Goal: Information Seeking & Learning: Learn about a topic

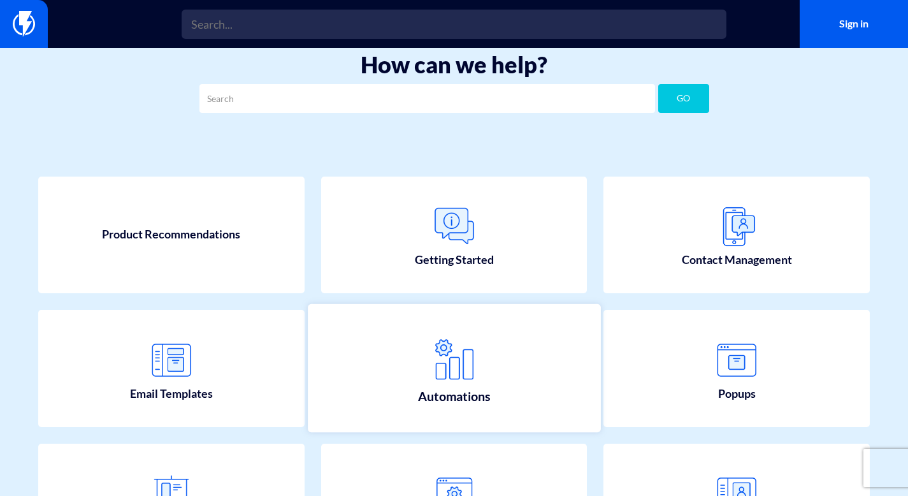
scroll to position [6, 0]
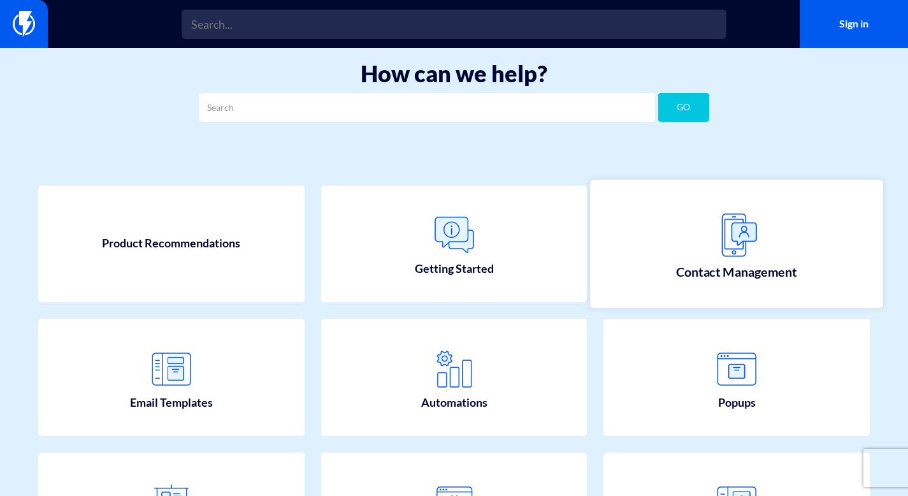
click at [710, 254] on img at bounding box center [737, 234] width 56 height 56
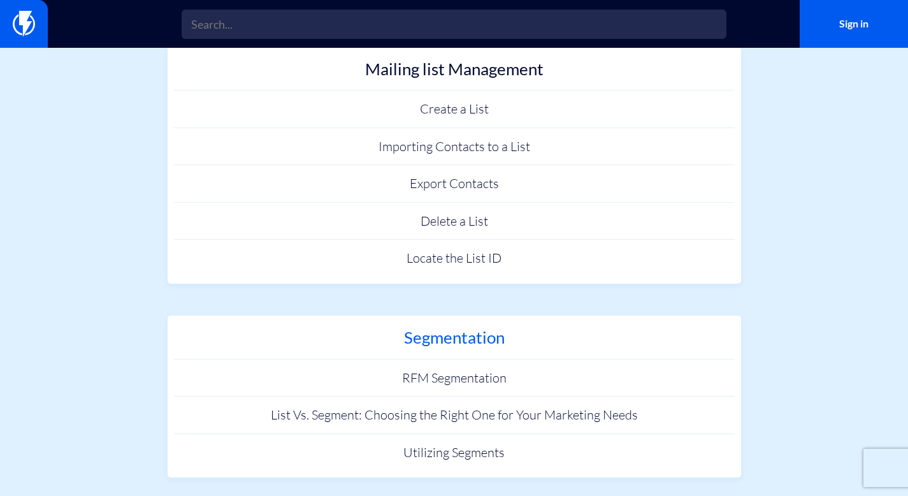
scroll to position [384, 0]
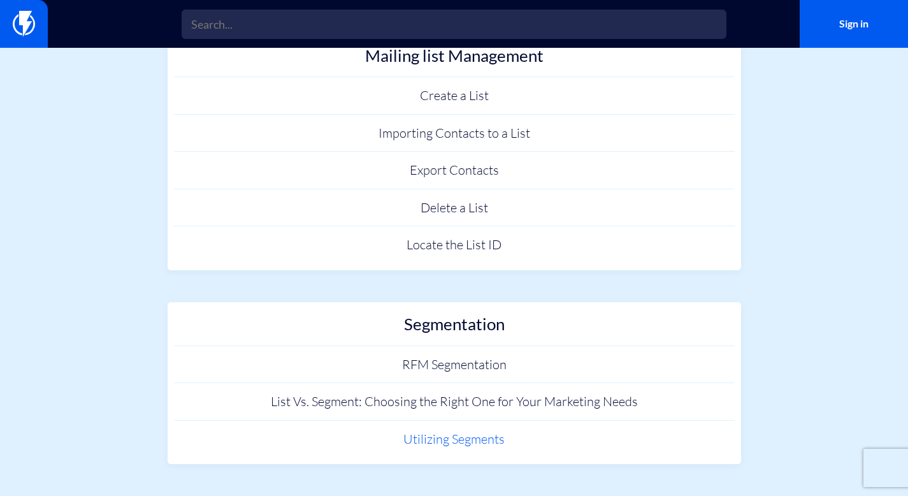
click at [495, 436] on link "Utilizing Segments" at bounding box center [454, 440] width 561 height 38
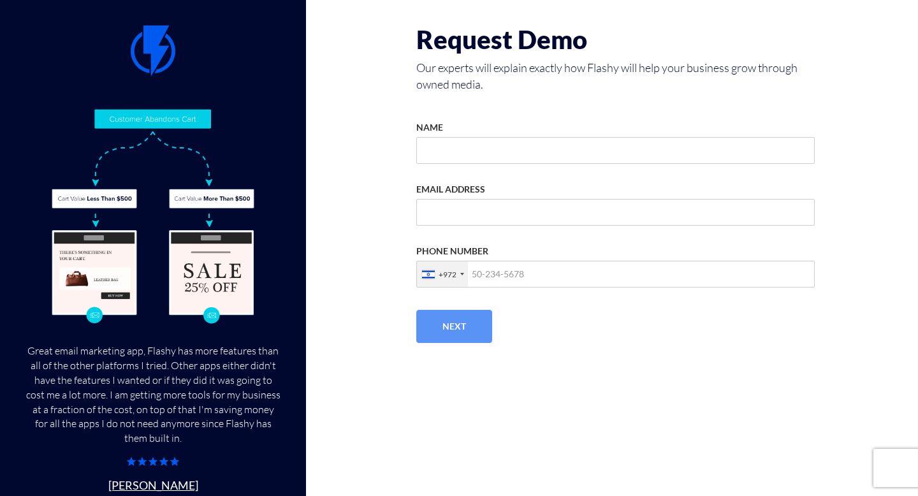
click at [474, 137] on div "NAME" at bounding box center [615, 138] width 398 height 52
click at [457, 162] on input "NAME" at bounding box center [615, 150] width 398 height 27
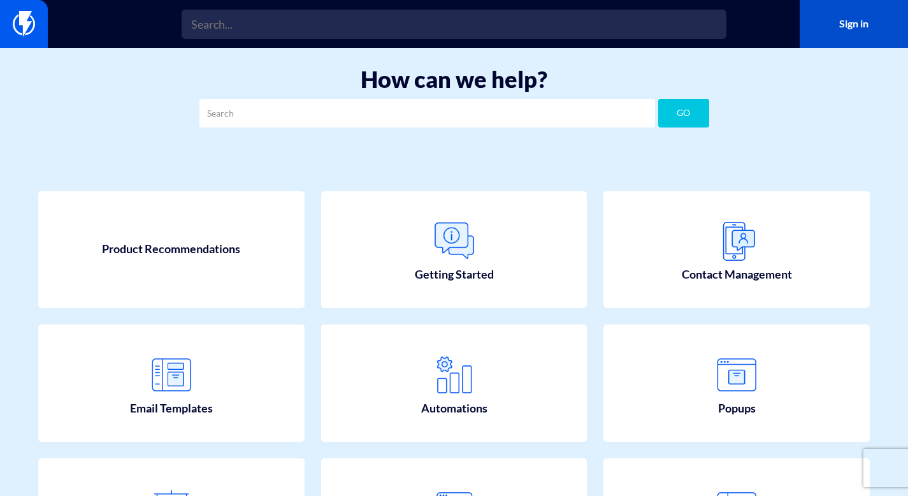
click at [865, 22] on link "Sign in" at bounding box center [854, 24] width 108 height 48
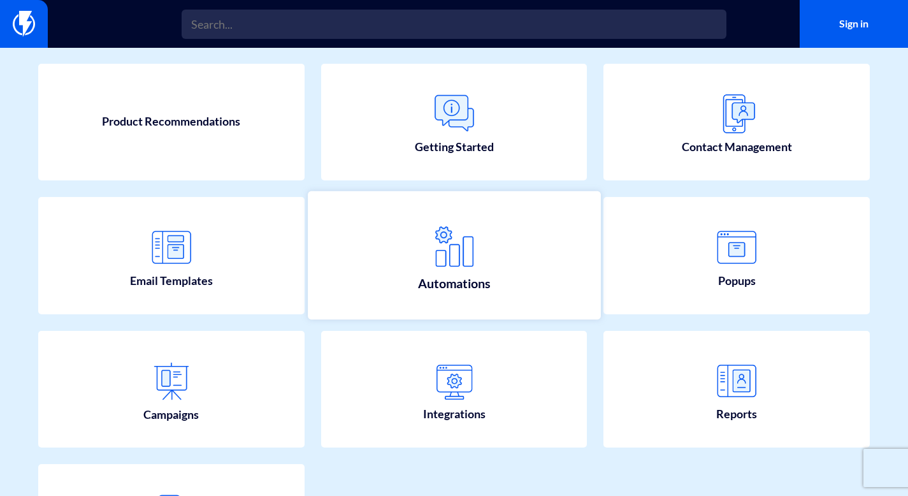
scroll to position [242, 0]
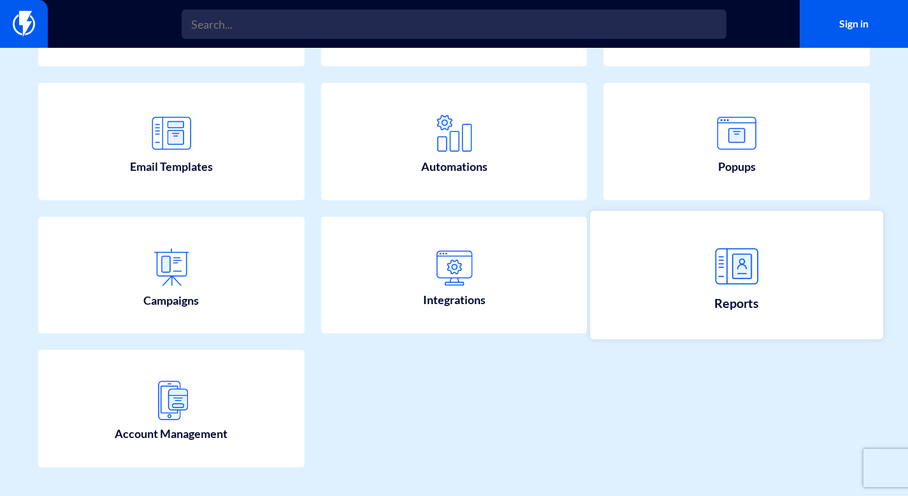
click at [792, 296] on link "Reports" at bounding box center [737, 275] width 292 height 129
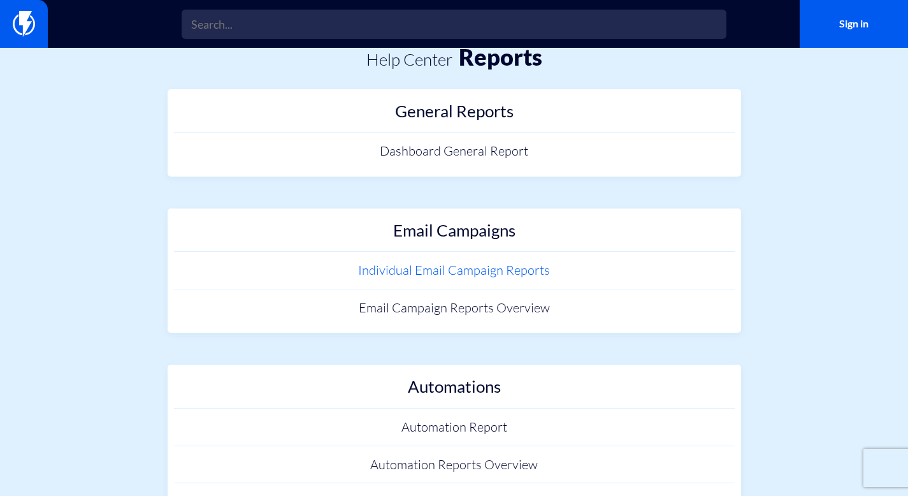
scroll to position [96, 0]
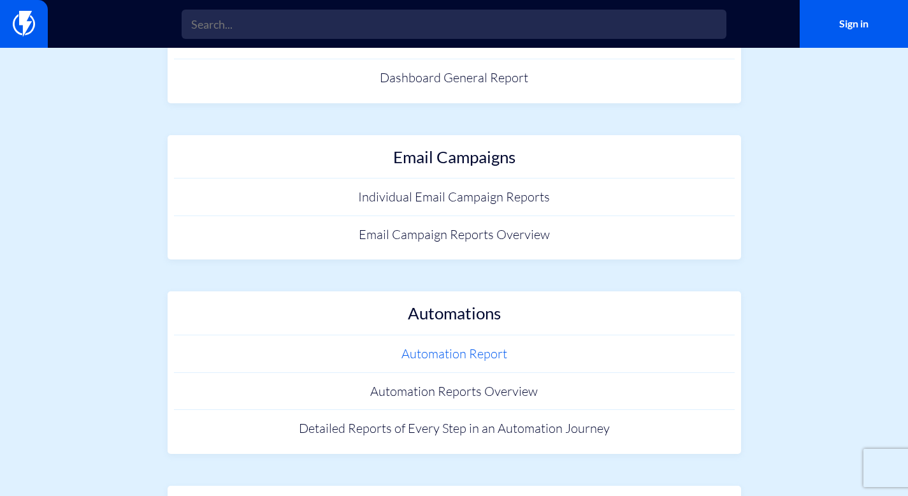
click at [523, 358] on link "Automation Report" at bounding box center [454, 354] width 561 height 38
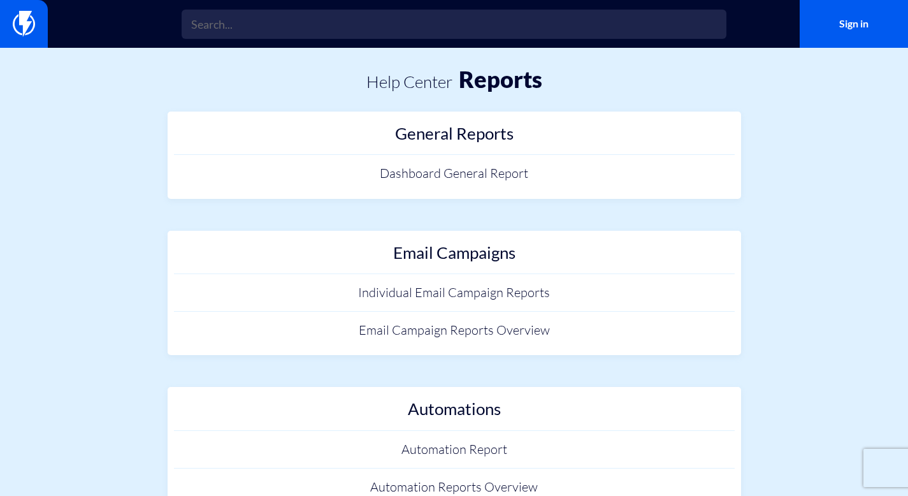
scroll to position [96, 0]
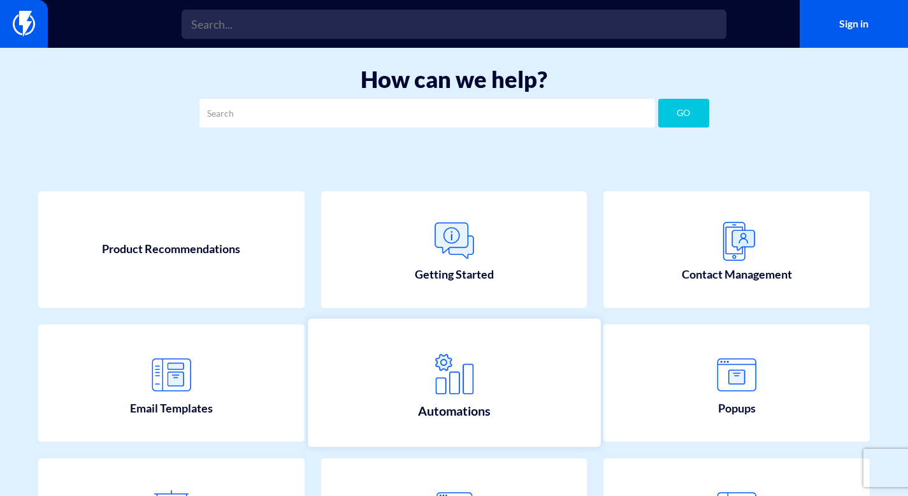
scroll to position [242, 0]
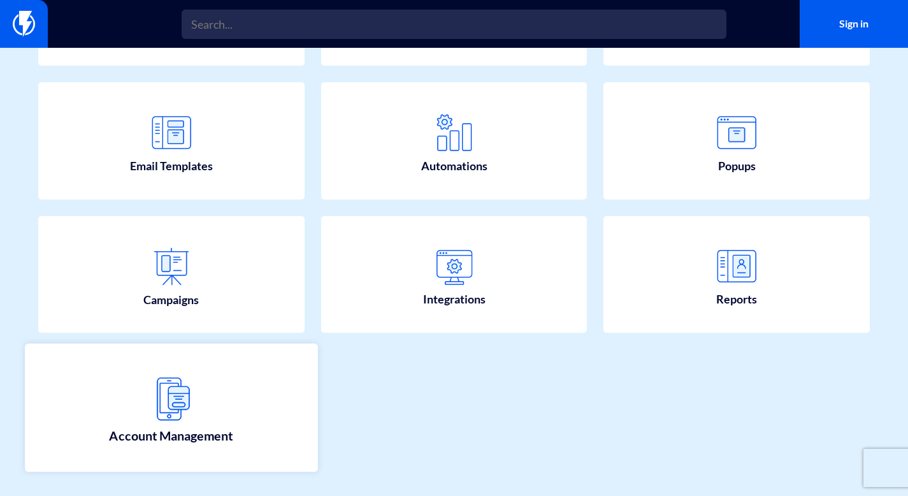
click at [222, 378] on link "Account Management" at bounding box center [171, 407] width 292 height 129
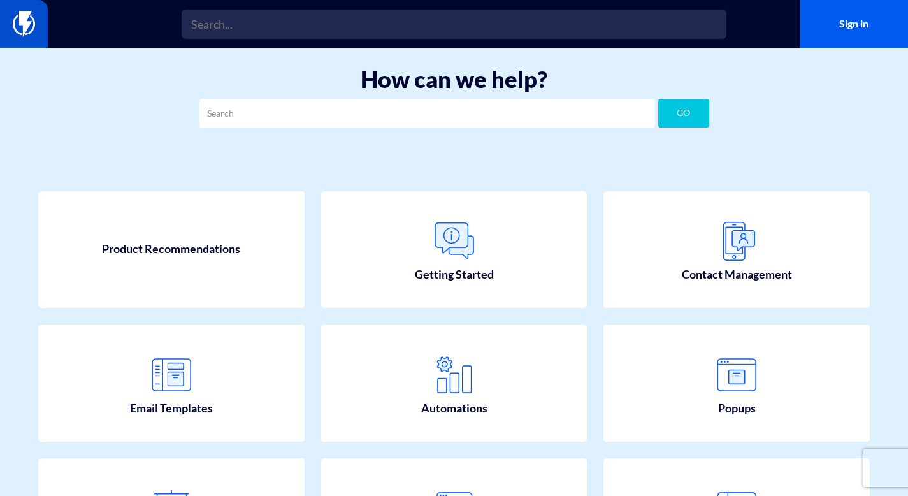
click at [35, 22] on link at bounding box center [24, 24] width 48 height 48
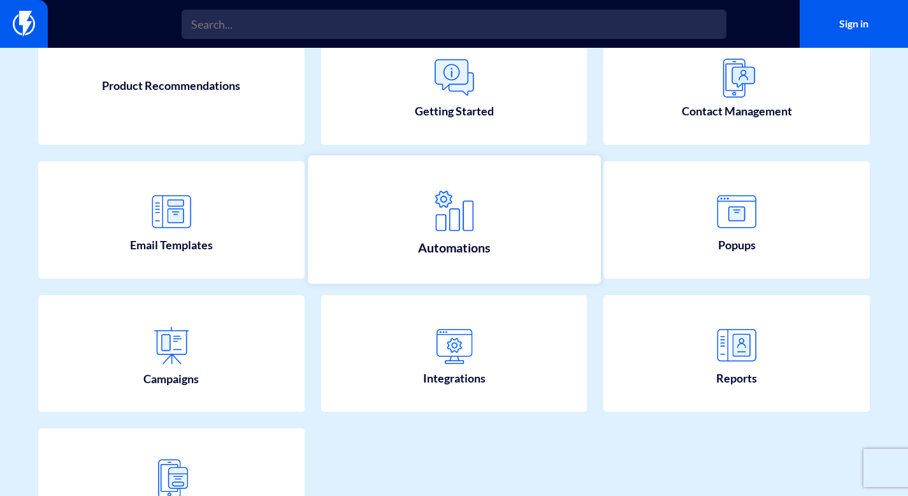
scroll to position [173, 0]
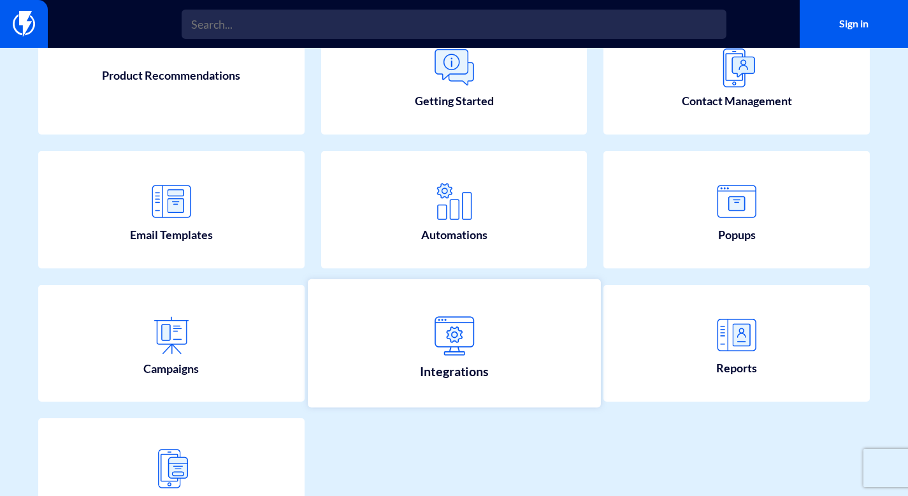
click at [468, 355] on img at bounding box center [454, 334] width 56 height 56
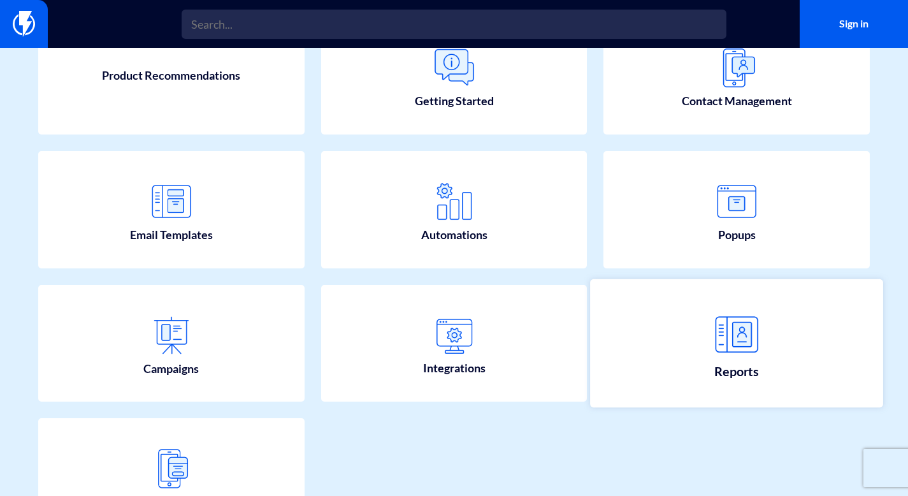
click at [702, 370] on link "Reports" at bounding box center [737, 343] width 292 height 129
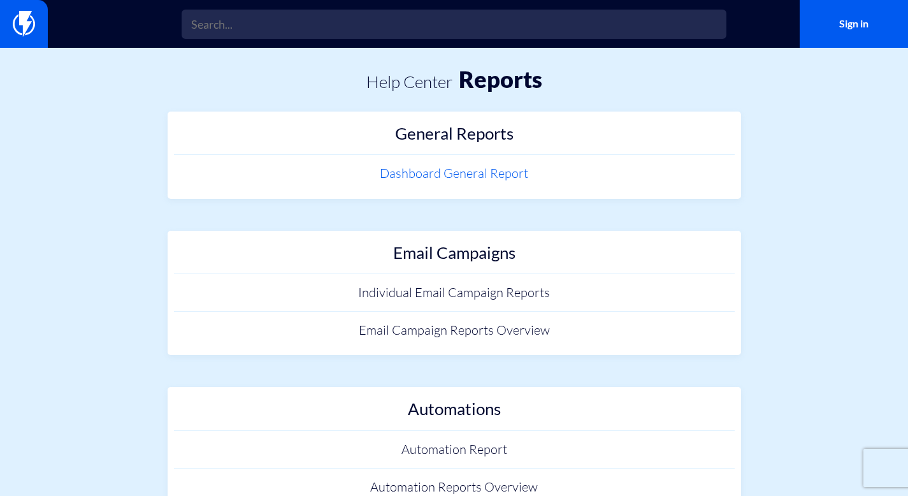
click at [500, 172] on link "Dashboard General Report" at bounding box center [454, 174] width 561 height 38
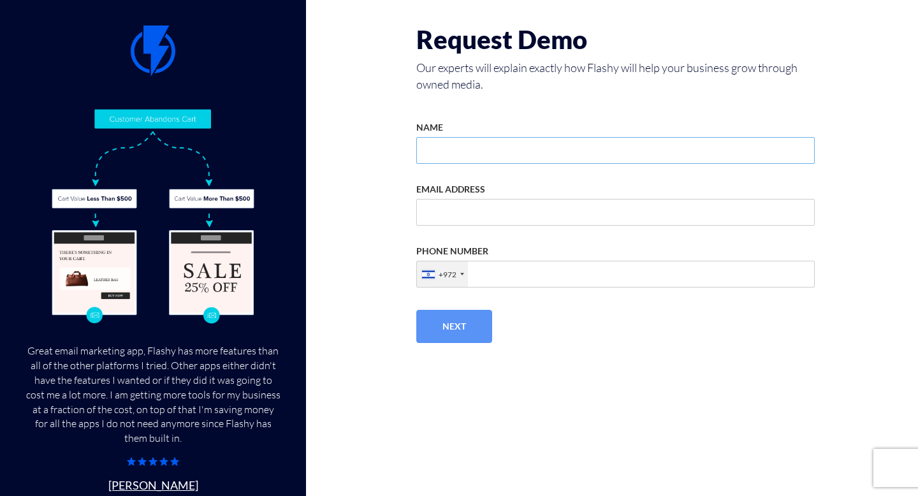
click at [519, 155] on input "NAME" at bounding box center [615, 150] width 398 height 27
click at [540, 152] on input "NAME" at bounding box center [615, 150] width 398 height 27
type input "Top"
click at [544, 240] on div "PHONE NUMBER +972 United States +1 United Kingdom +44 Afghanistan (‫افغانستان‬‎…" at bounding box center [615, 261] width 398 height 52
click at [544, 229] on div "NAME Top EMAIL ADDRESS PHONE NUMBER +972 United States +1 United Kingdom +44 Af…" at bounding box center [615, 204] width 417 height 185
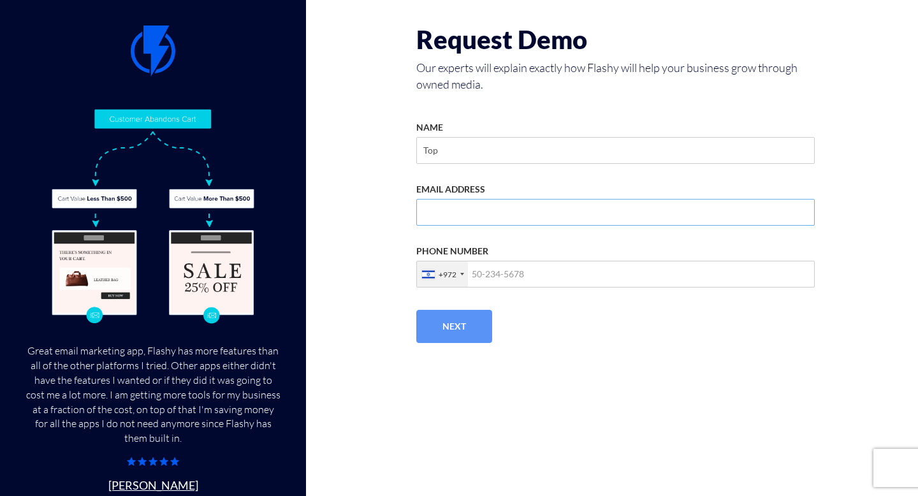
click at [551, 215] on input "EMAIL ADDRESS" at bounding box center [615, 212] width 398 height 27
type input "shayglynn1@gmail.com"
type input "0586970462"
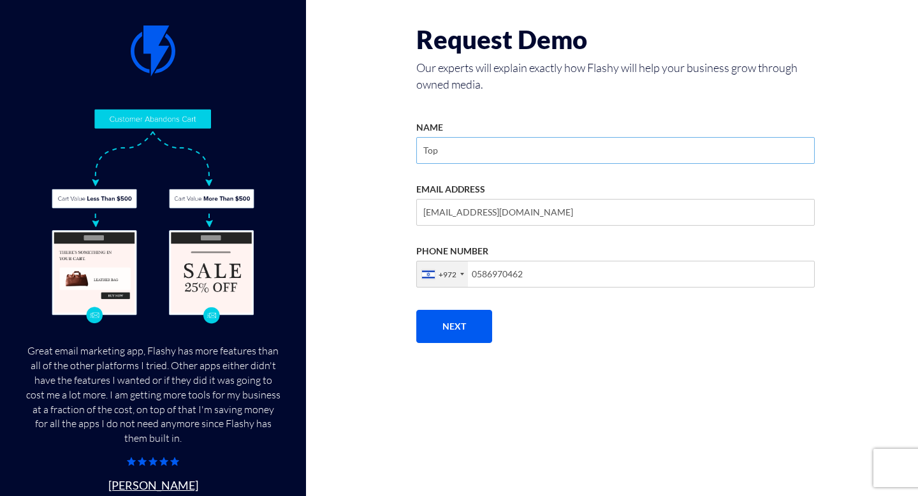
click at [533, 150] on input "Top" at bounding box center [615, 150] width 398 height 27
